Goal: Navigation & Orientation: Find specific page/section

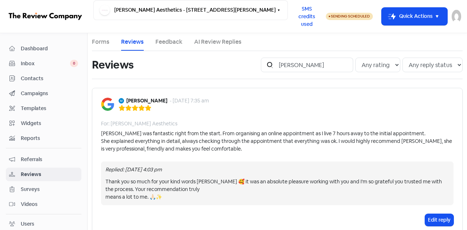
click at [31, 76] on span "Contacts" at bounding box center [49, 79] width 57 height 8
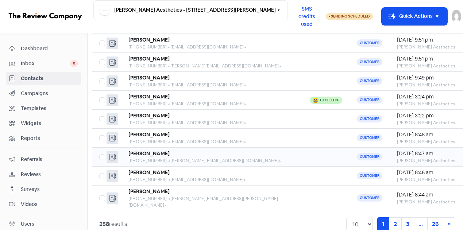
scroll to position [96, 0]
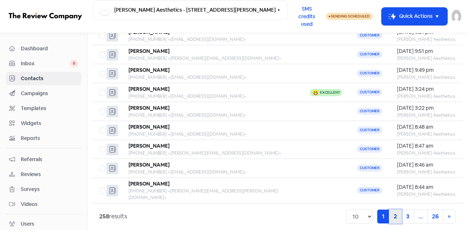
click at [393, 210] on link "2" at bounding box center [395, 217] width 13 height 14
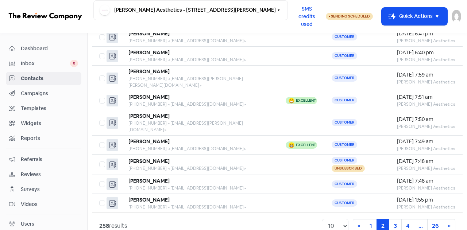
scroll to position [96, 0]
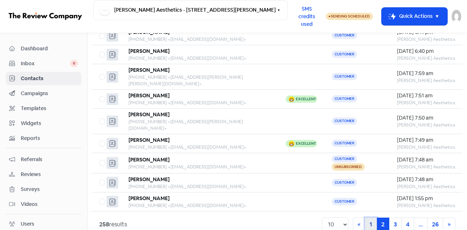
click at [367, 218] on link "1" at bounding box center [371, 225] width 12 height 14
